Goal: Task Accomplishment & Management: Manage account settings

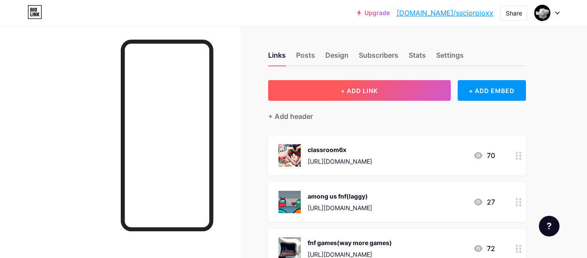
click at [412, 81] on button "+ ADD LINK" at bounding box center [359, 90] width 183 height 21
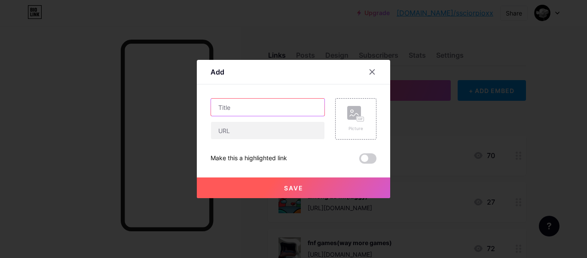
click at [245, 104] on input "text" at bounding box center [267, 106] width 113 height 17
type input "fun stuff"
click at [374, 125] on div "Picture" at bounding box center [355, 118] width 41 height 41
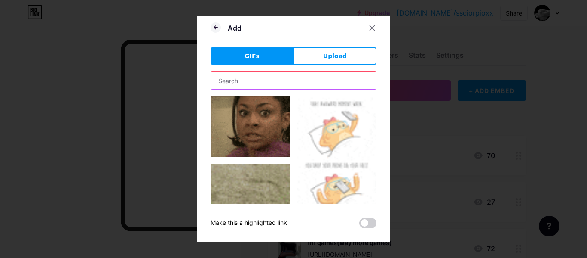
click at [230, 80] on input "text" at bounding box center [293, 80] width 165 height 17
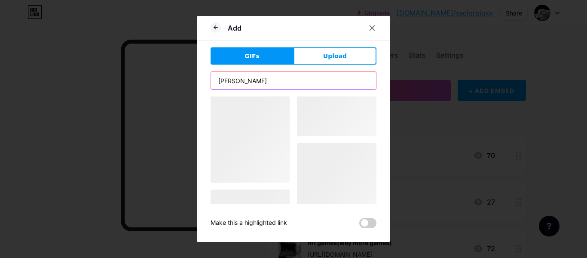
type input "alexg"
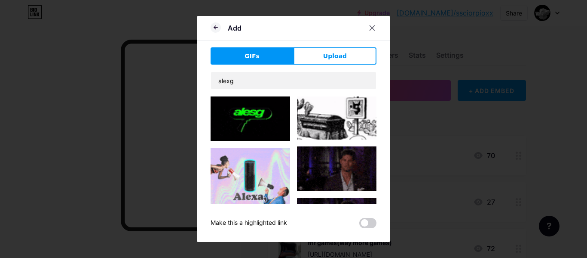
click at [257, 117] on img at bounding box center [251, 118] width 80 height 45
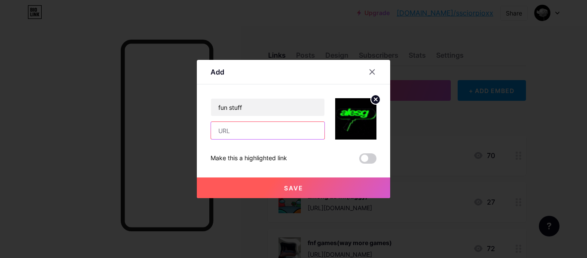
click at [260, 128] on input "text" at bounding box center [267, 130] width 113 height 17
paste input "[URL][DOMAIN_NAME]"
type input "[URL][DOMAIN_NAME]"
click at [313, 188] on button "Save" at bounding box center [293, 187] width 193 height 21
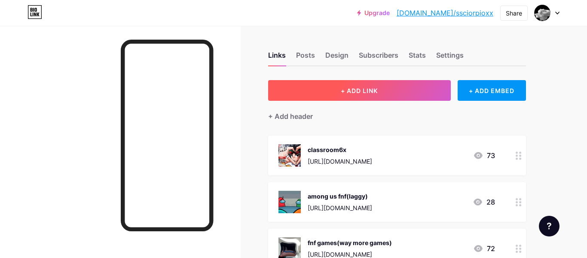
click at [298, 83] on button "+ ADD LINK" at bounding box center [359, 90] width 183 height 21
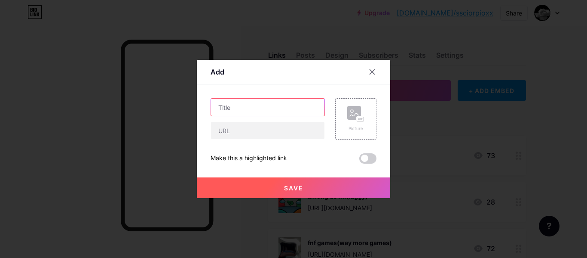
click at [273, 110] on input "text" at bounding box center [267, 106] width 113 height 17
type input "paper edits"
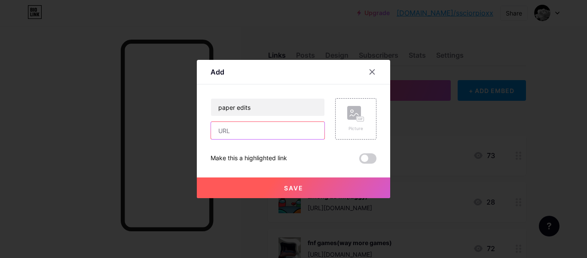
click at [281, 128] on input "text" at bounding box center [267, 130] width 113 height 17
paste input "[URL][DOMAIN_NAME]"
type input "h"
paste input "[URL][DOMAIN_NAME]"
type input "[URL][DOMAIN_NAME]"
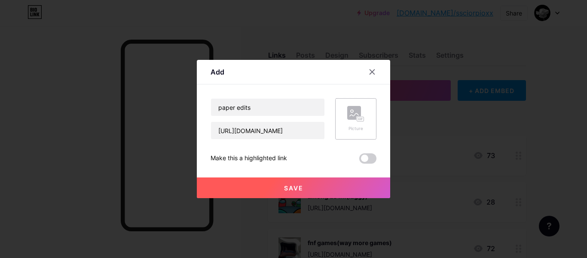
click at [359, 115] on rect at bounding box center [354, 113] width 14 height 14
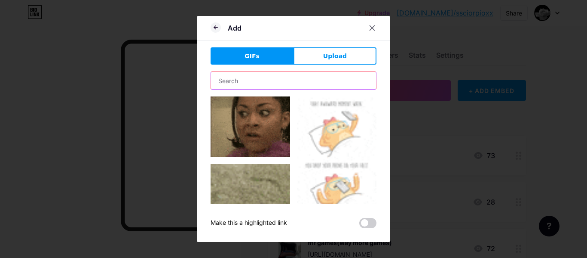
click at [286, 88] on input "text" at bounding box center [293, 80] width 165 height 17
type input "edit"
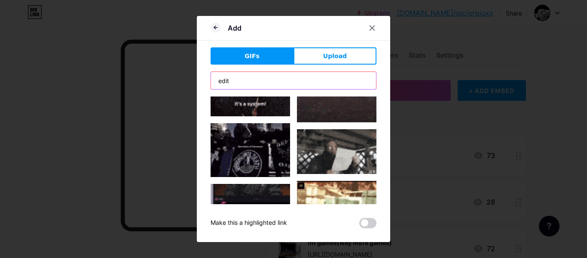
scroll to position [117, 0]
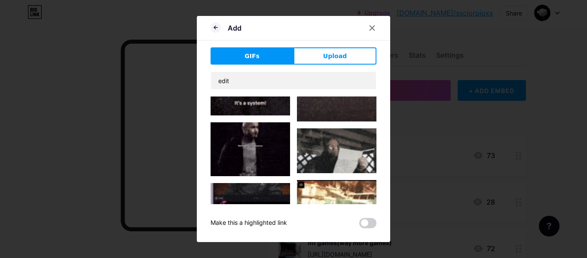
click at [256, 142] on img at bounding box center [251, 149] width 80 height 54
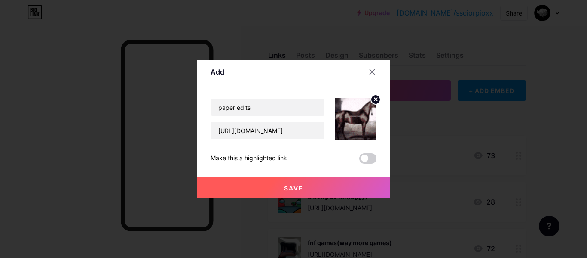
click at [314, 190] on button "Save" at bounding box center [293, 187] width 193 height 21
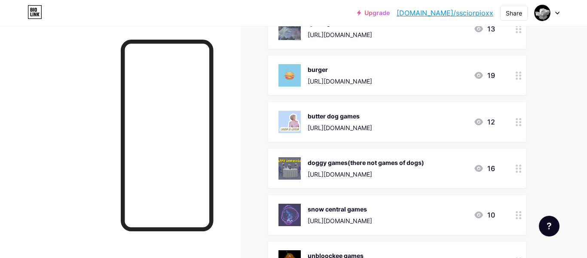
scroll to position [0, 0]
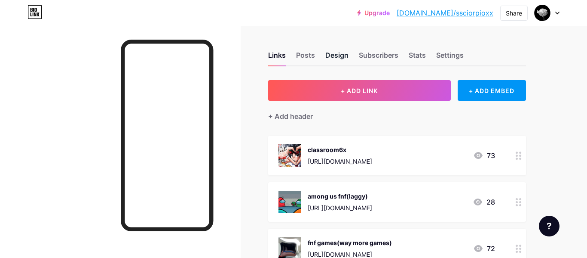
click at [333, 54] on div "Design" at bounding box center [336, 57] width 23 height 15
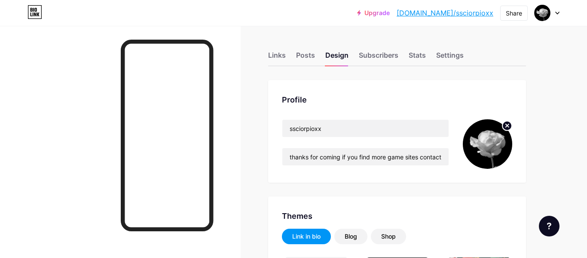
type input "#0d0d0d"
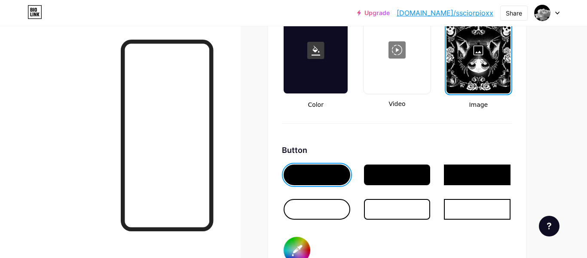
scroll to position [1205, 0]
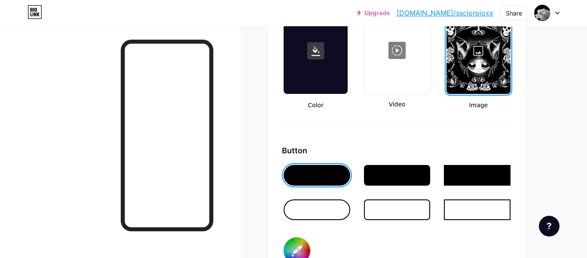
click at [463, 77] on div at bounding box center [479, 51] width 64 height 86
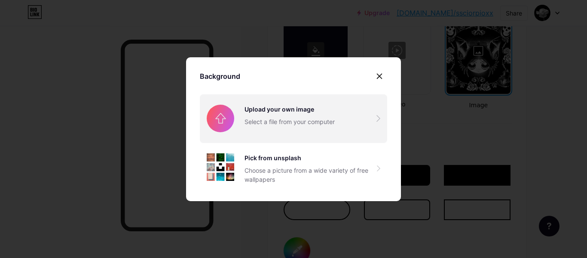
click at [228, 131] on input "file" at bounding box center [293, 118] width 187 height 48
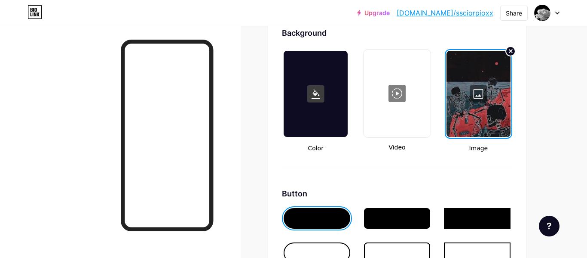
scroll to position [1156, 0]
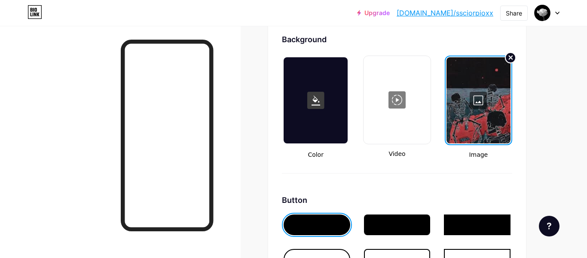
click at [509, 57] on circle at bounding box center [511, 57] width 10 height 10
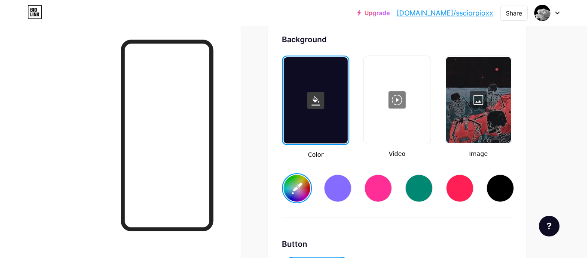
click at [492, 85] on div at bounding box center [478, 100] width 65 height 86
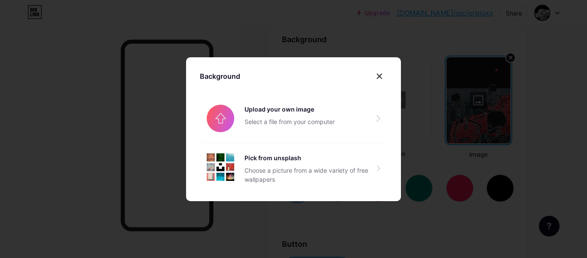
type input "#ffffff"
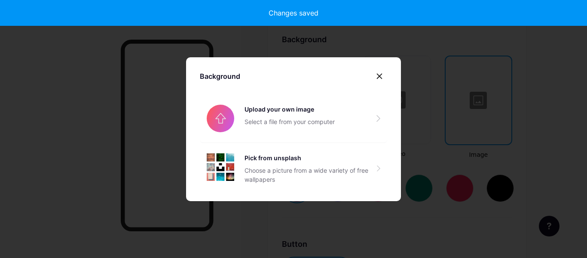
type input "#ffffff"
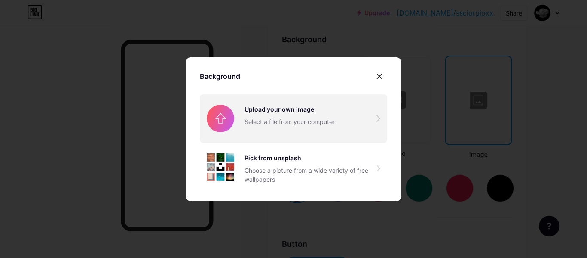
click at [318, 102] on input "file" at bounding box center [293, 118] width 187 height 48
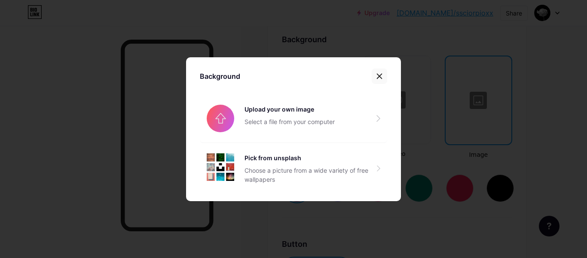
click at [377, 76] on icon at bounding box center [379, 76] width 7 height 7
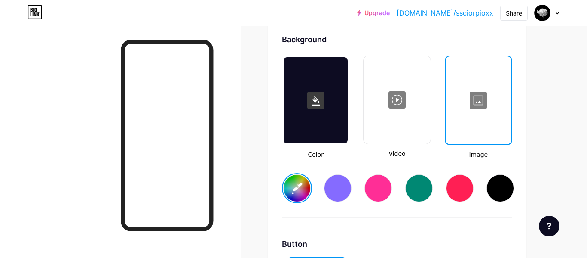
click at [485, 77] on div at bounding box center [479, 100] width 64 height 86
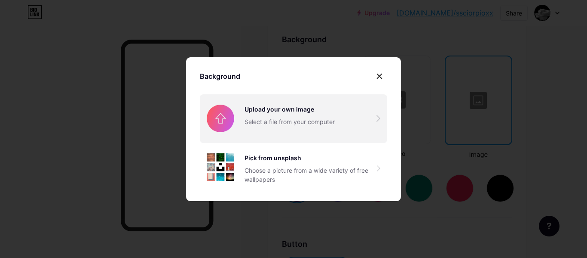
click at [284, 105] on input "file" at bounding box center [293, 118] width 187 height 48
click at [298, 104] on input "file" at bounding box center [293, 118] width 187 height 48
click at [257, 135] on input "file" at bounding box center [293, 118] width 187 height 48
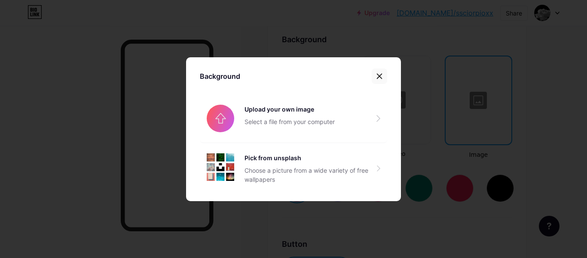
click at [376, 77] on icon at bounding box center [379, 76] width 7 height 7
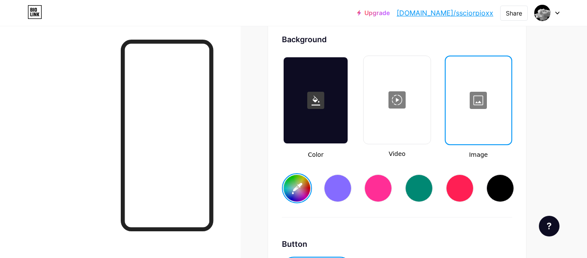
click at [380, 122] on div at bounding box center [397, 100] width 65 height 86
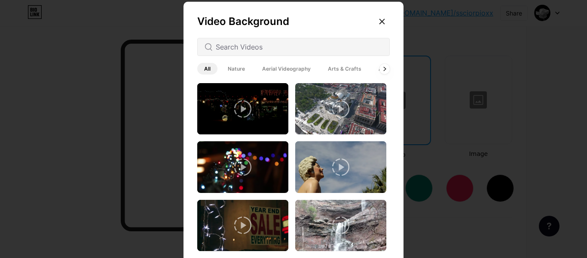
click at [373, 26] on div "Video Background All Nature Aerial Videography Arts & Crafts Architecture Backg…" at bounding box center [294, 141] width 220 height 279
click at [379, 21] on icon at bounding box center [382, 21] width 7 height 7
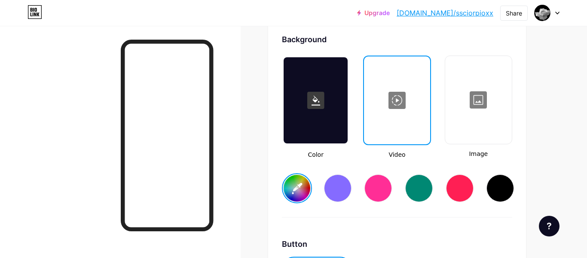
click at [314, 77] on div at bounding box center [316, 100] width 64 height 86
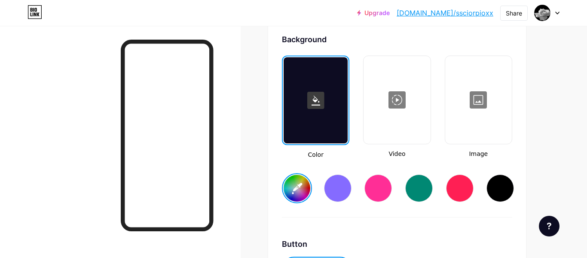
type input "#ffffff"
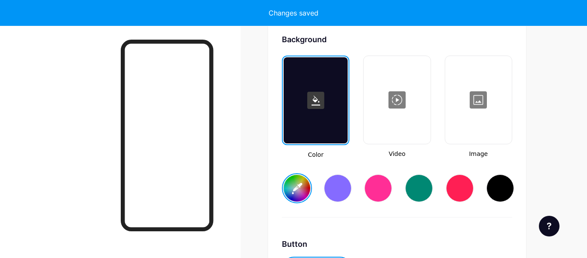
type input "#ffffff"
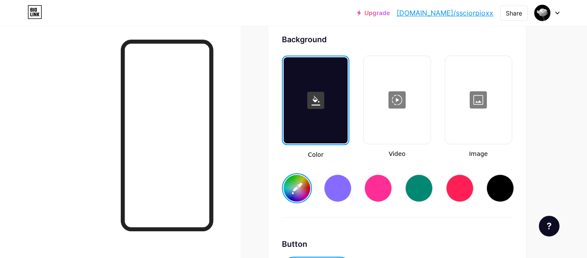
click at [474, 115] on div at bounding box center [478, 100] width 65 height 86
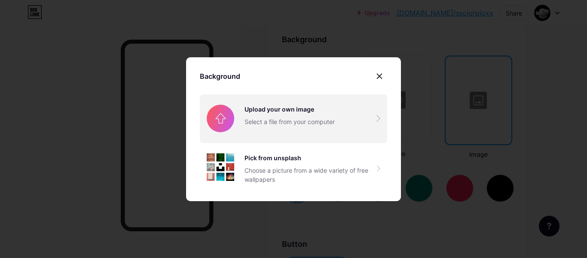
click at [288, 114] on input "file" at bounding box center [293, 118] width 187 height 48
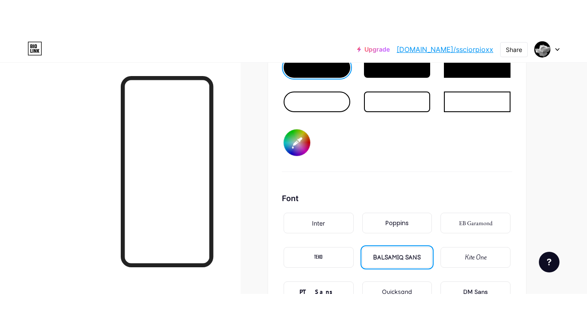
scroll to position [1174, 0]
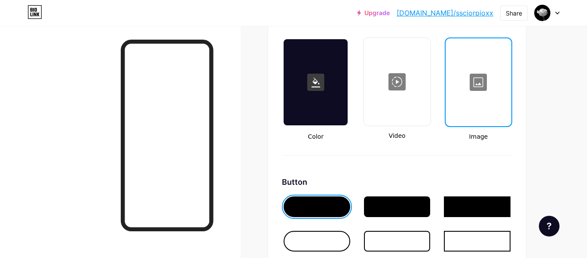
click at [494, 78] on div at bounding box center [479, 82] width 64 height 86
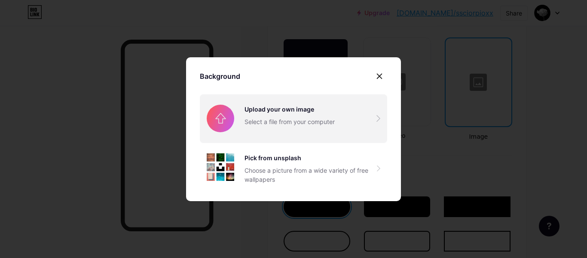
click at [269, 121] on input "file" at bounding box center [293, 118] width 187 height 48
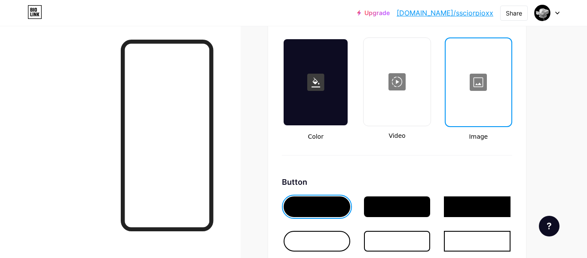
click at [466, 96] on div at bounding box center [479, 82] width 64 height 86
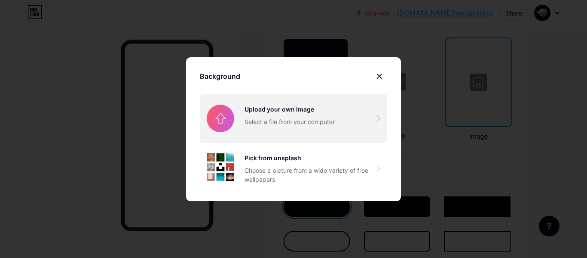
click at [273, 110] on input "file" at bounding box center [293, 118] width 187 height 48
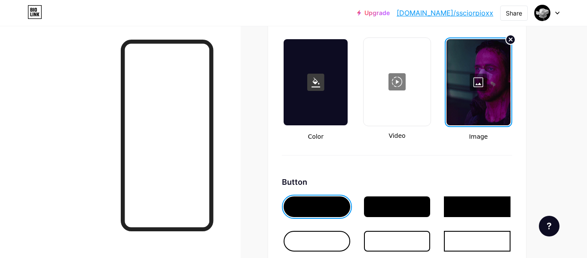
click at [479, 79] on div at bounding box center [479, 82] width 64 height 86
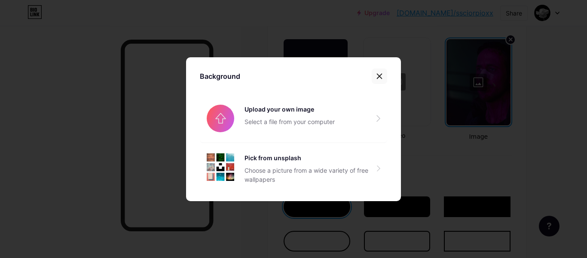
click at [382, 75] on icon at bounding box center [379, 76] width 7 height 7
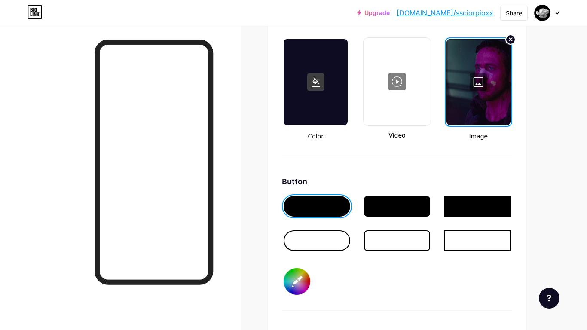
click at [480, 106] on div at bounding box center [479, 82] width 64 height 86
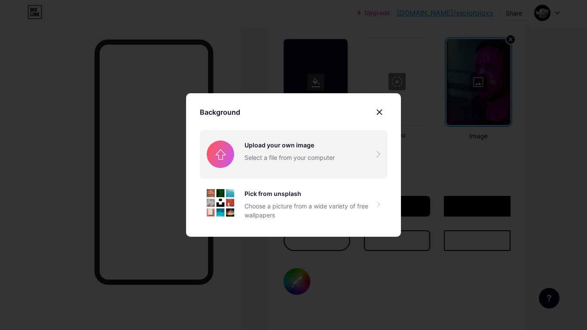
click at [292, 144] on input "file" at bounding box center [293, 154] width 187 height 48
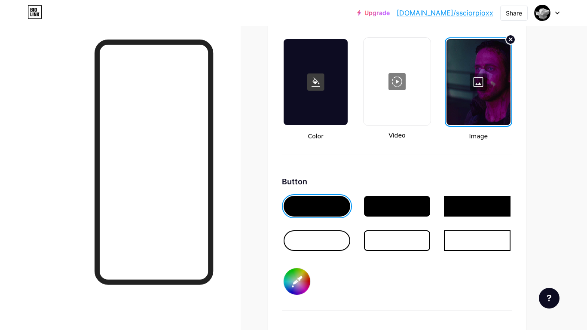
click at [460, 85] on div at bounding box center [479, 82] width 64 height 86
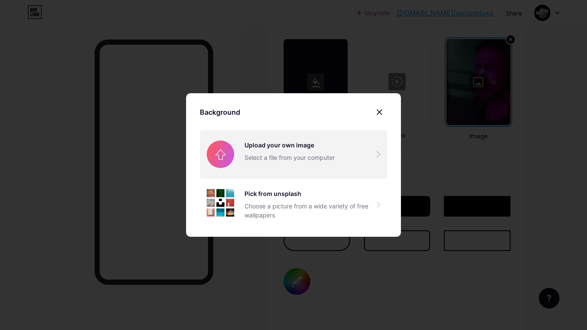
click at [293, 144] on input "file" at bounding box center [293, 154] width 187 height 48
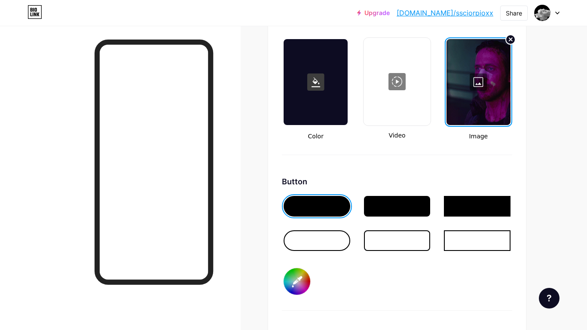
click at [464, 90] on div at bounding box center [479, 82] width 64 height 86
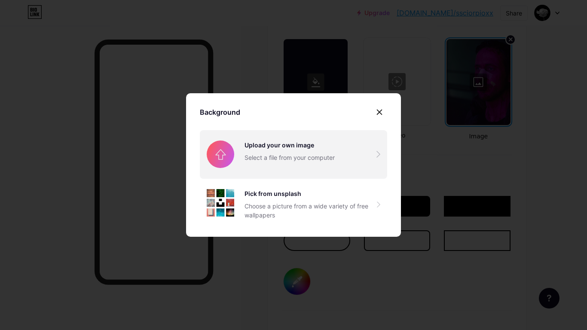
click at [310, 147] on input "file" at bounding box center [293, 154] width 187 height 48
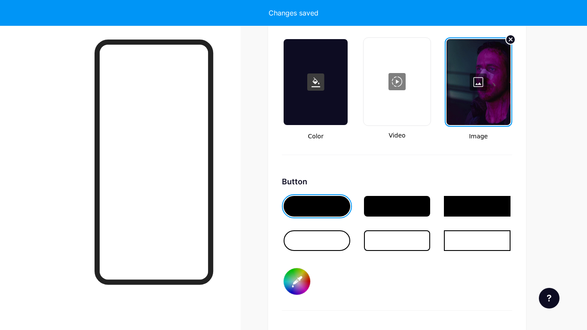
type input "#ffffff"
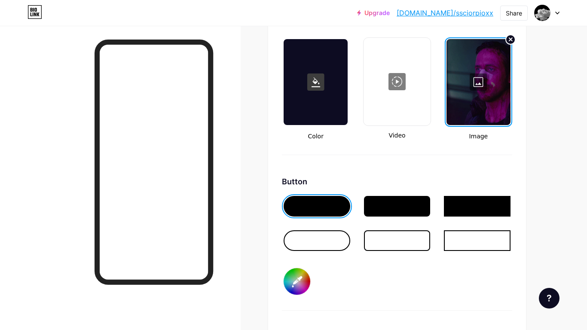
scroll to position [0, 0]
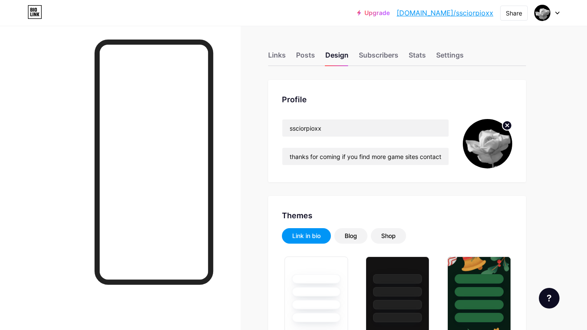
click at [508, 128] on circle at bounding box center [507, 125] width 9 height 9
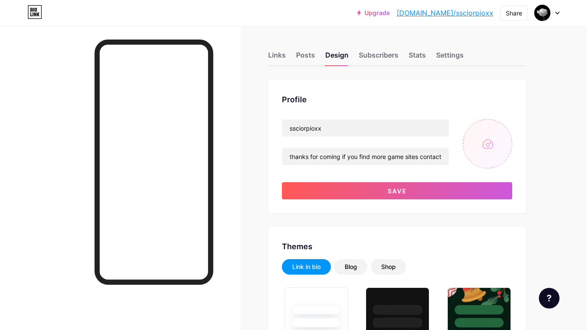
click at [487, 142] on input "file" at bounding box center [487, 143] width 49 height 49
click at [480, 130] on input "file" at bounding box center [487, 143] width 49 height 49
click at [474, 155] on input "file" at bounding box center [487, 143] width 49 height 49
type input "C:\fakepath\thumb-1920-167097.jpg"
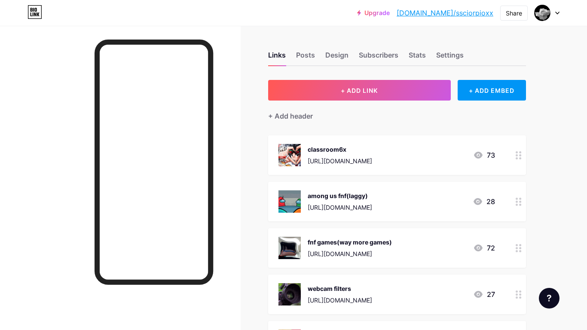
click at [306, 49] on div "Links Posts Design Subscribers Stats Settings" at bounding box center [397, 51] width 258 height 30
click at [308, 61] on div "Posts" at bounding box center [305, 57] width 19 height 15
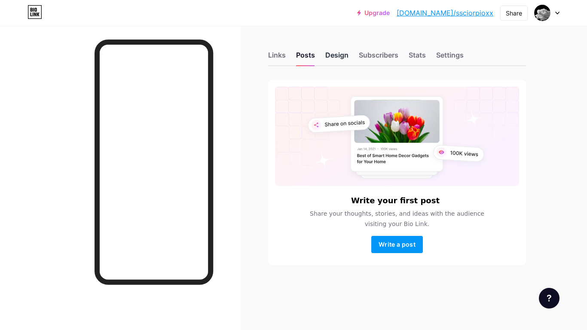
click at [330, 52] on div "Design" at bounding box center [336, 57] width 23 height 15
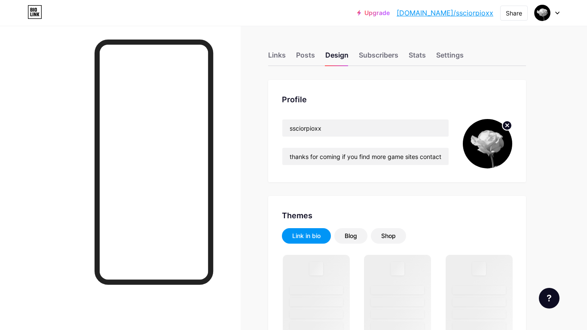
click at [506, 129] on circle at bounding box center [507, 125] width 9 height 9
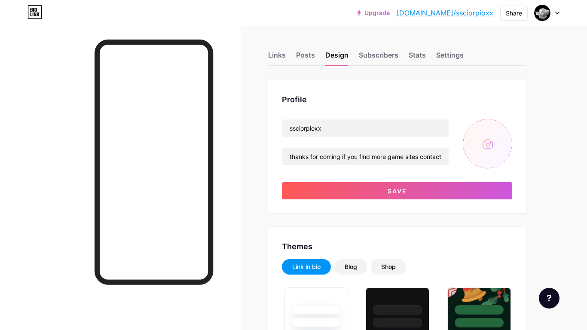
type input "#0d0d0d"
type input "#ffffff"
click at [493, 133] on input "file" at bounding box center [487, 143] width 49 height 49
type input "C:\fakepath\download (7).jpeg"
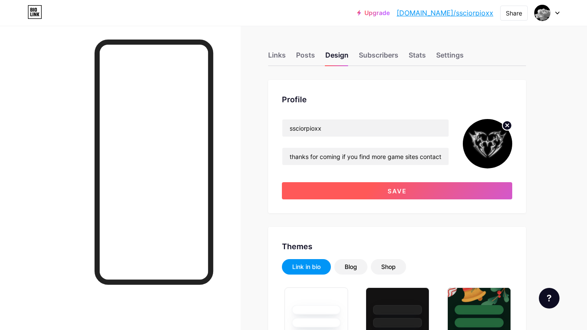
click at [369, 192] on button "Save" at bounding box center [397, 190] width 230 height 17
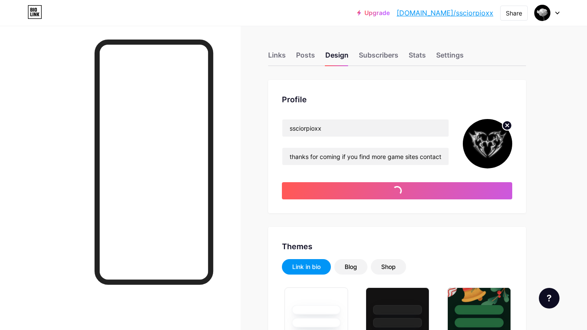
type input "#ffffff"
